Goal: Information Seeking & Learning: Learn about a topic

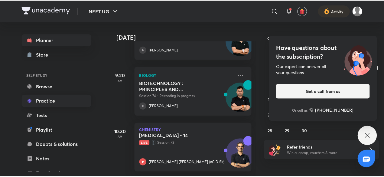
scroll to position [66, 0]
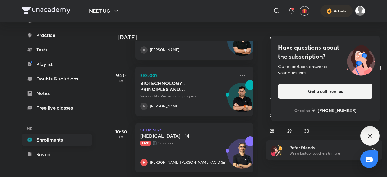
click at [59, 141] on link "Enrollments" at bounding box center [57, 140] width 70 height 12
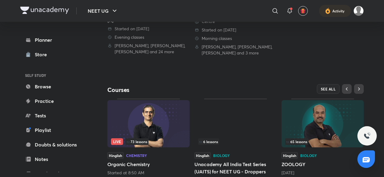
scroll to position [240, 0]
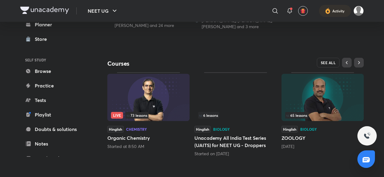
click at [328, 64] on span "SEE ALL" at bounding box center [328, 62] width 15 height 4
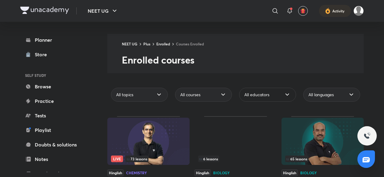
click at [258, 99] on div "All educators" at bounding box center [267, 95] width 57 height 14
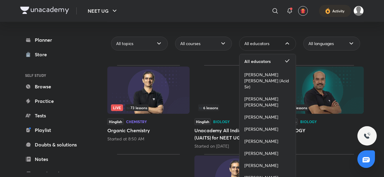
scroll to position [58, 0]
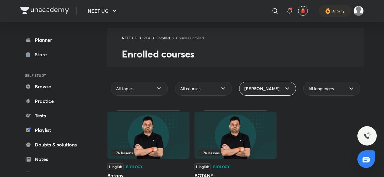
scroll to position [27, 0]
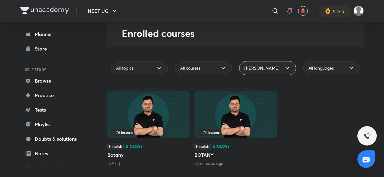
click at [223, 139] on div "74 lessons Hinglish Biology BOTANY 33 minutes ago" at bounding box center [236, 128] width 82 height 77
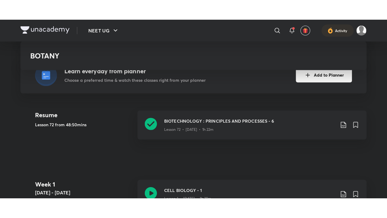
scroll to position [139, 0]
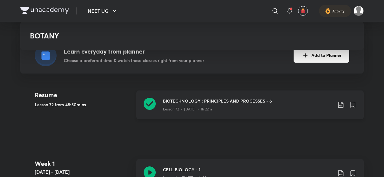
click at [246, 98] on h3 "BIOTECHNOLOGY : PRINCIPLES AND PROCESSES - 6" at bounding box center [247, 101] width 169 height 6
